Goal: Task Accomplishment & Management: Use online tool/utility

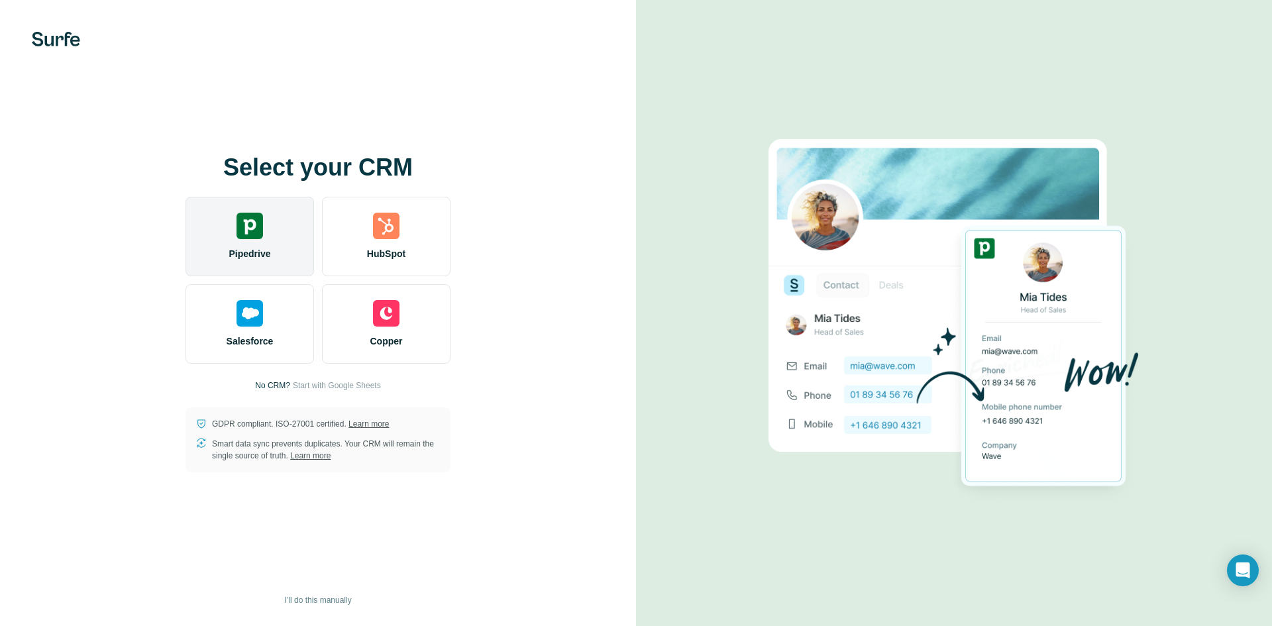
click at [264, 236] on div "Pipedrive" at bounding box center [250, 237] width 129 height 80
